Goal: Task Accomplishment & Management: Complete application form

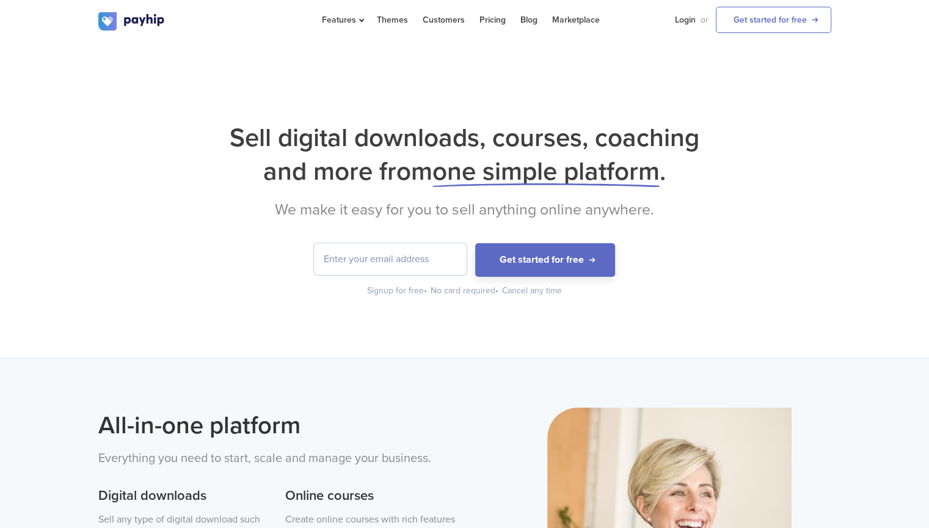
click at [411, 272] on input "email" at bounding box center [390, 259] width 153 height 32
type input "s"
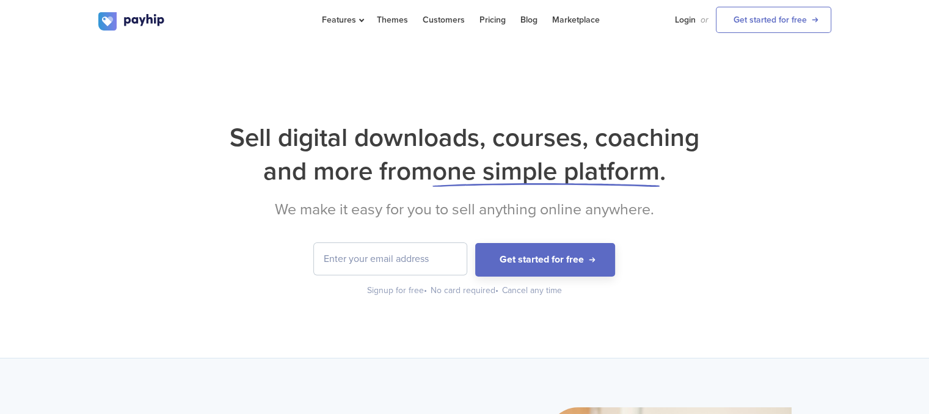
click at [408, 249] on input "email" at bounding box center [390, 259] width 153 height 32
click at [390, 262] on input "email" at bounding box center [390, 259] width 153 height 32
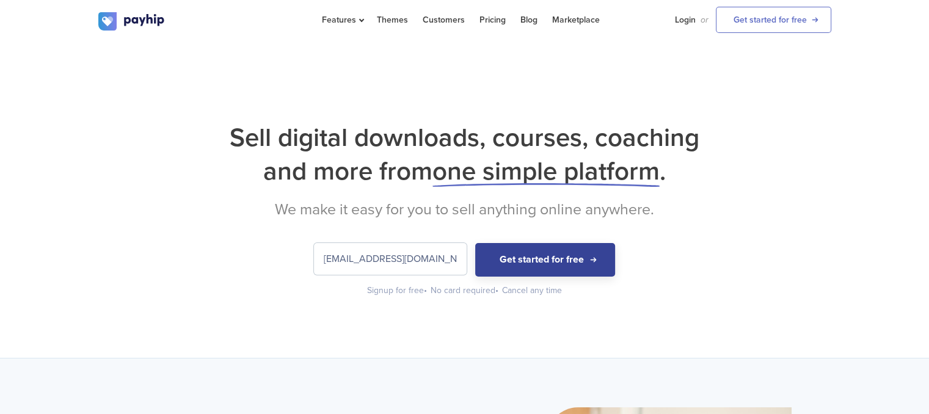
type input "sanganihashikesh1@gmail.com"
click at [521, 253] on button "Get started for free" at bounding box center [545, 260] width 140 height 34
